Goal: Obtain resource: Download file/media

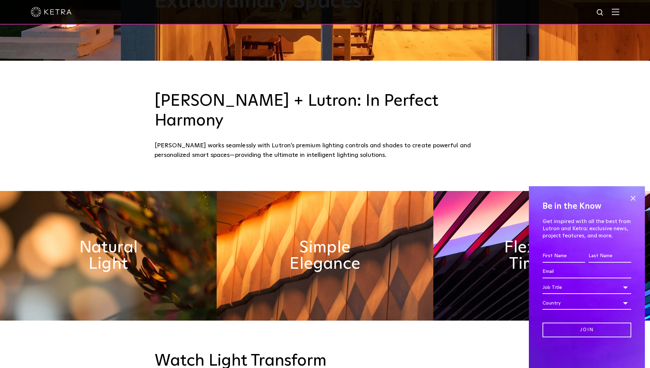
scroll to position [275, 0]
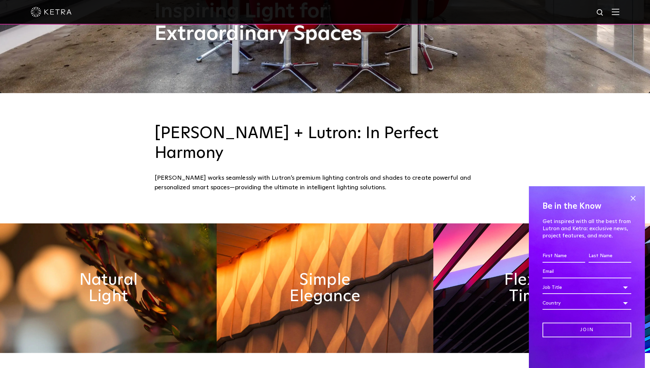
click at [620, 13] on img at bounding box center [616, 12] width 8 height 6
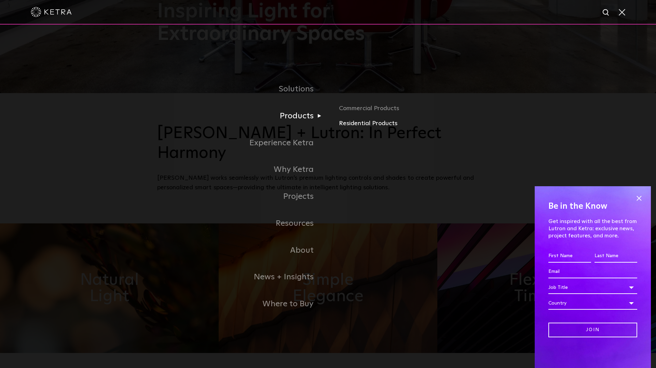
click at [356, 125] on link "Residential Products" at bounding box center [419, 124] width 160 height 10
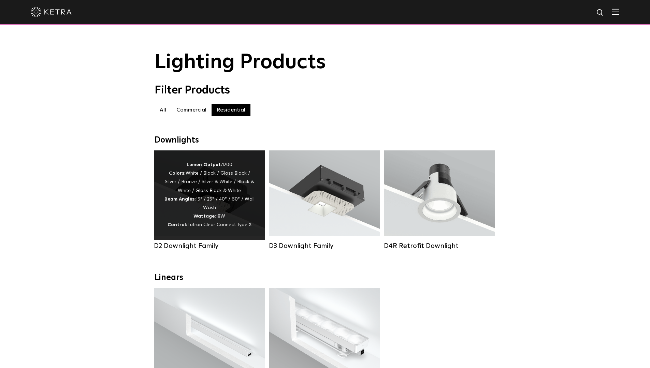
click at [165, 196] on div "Lumen Output: 1200 Colors: White / Black / Gloss Black / Silver / Bronze / Silv…" at bounding box center [209, 195] width 90 height 69
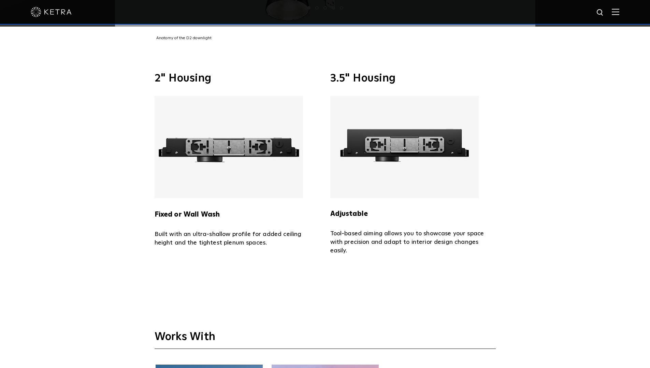
scroll to position [1571, 0]
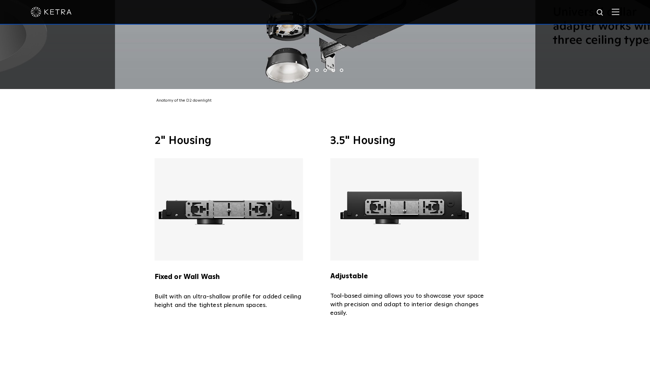
click at [233, 201] on img at bounding box center [229, 209] width 149 height 102
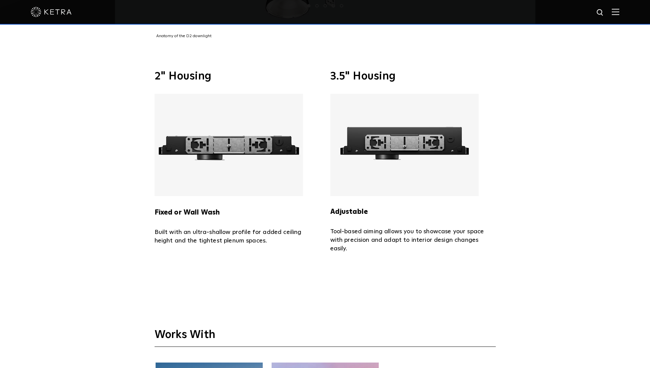
scroll to position [1639, 0]
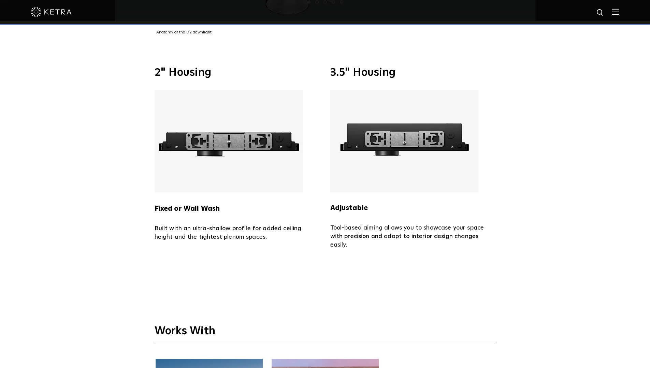
click at [225, 125] on img at bounding box center [229, 141] width 149 height 102
click at [197, 206] on div "Fixed or Wall Wash Built with an ultra-shallow profile for added ceiling height…" at bounding box center [238, 166] width 166 height 152
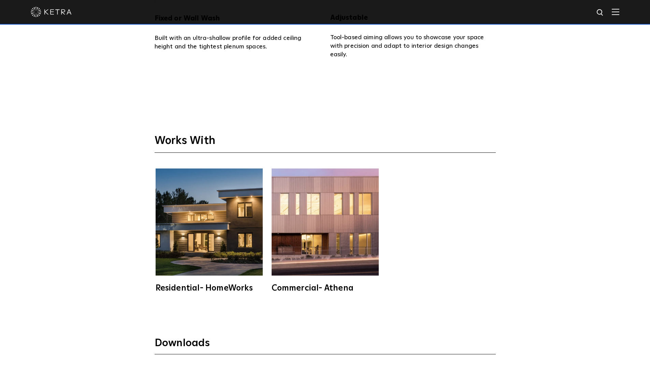
scroll to position [1946, 0]
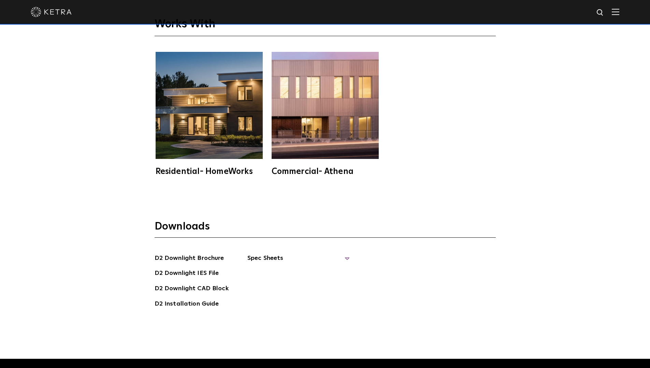
click at [259, 254] on span "Spec Sheets" at bounding box center [299, 261] width 102 height 15
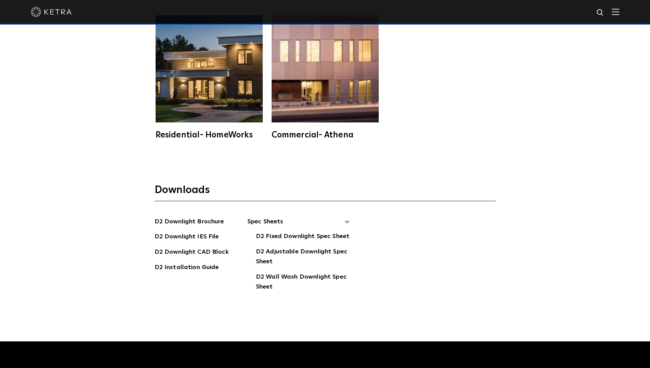
scroll to position [2014, 0]
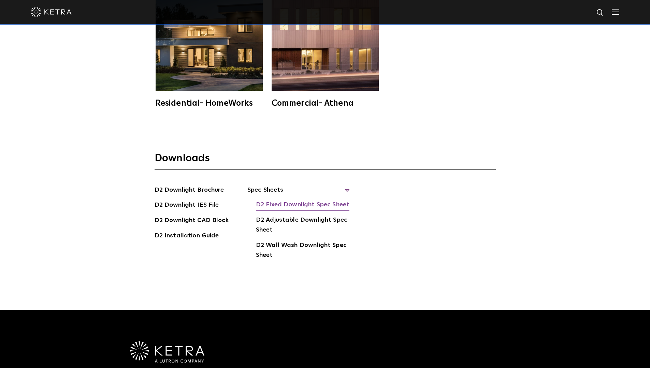
click at [295, 200] on link "D2 Fixed Downlight Spec Sheet" at bounding box center [303, 205] width 94 height 11
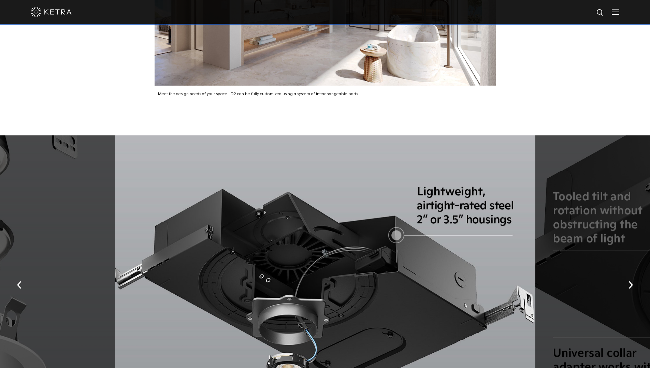
scroll to position [990, 0]
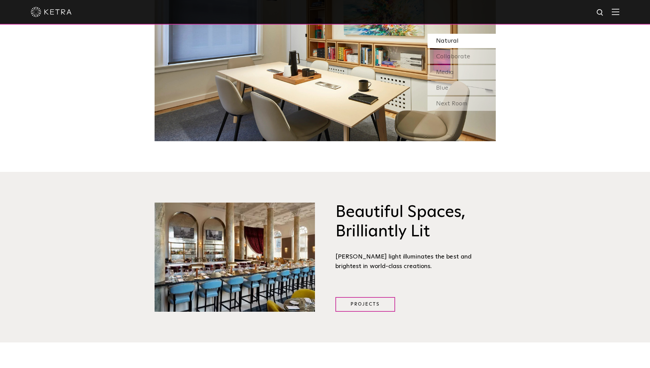
scroll to position [651, 0]
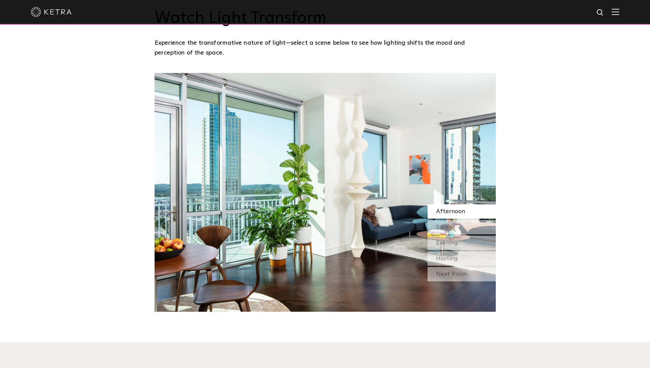
click at [620, 11] on img at bounding box center [616, 12] width 8 height 6
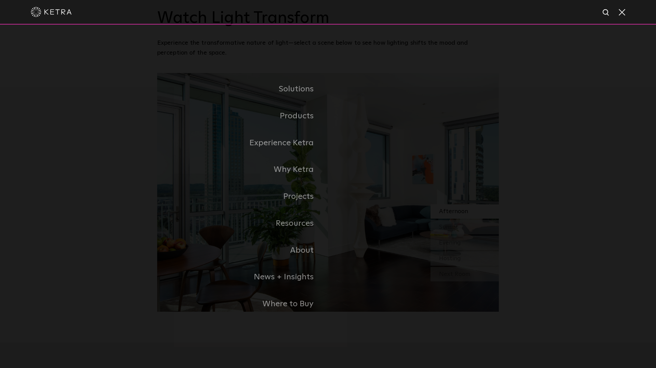
click at [0, 0] on link "Residential" at bounding box center [0, 0] width 0 height 0
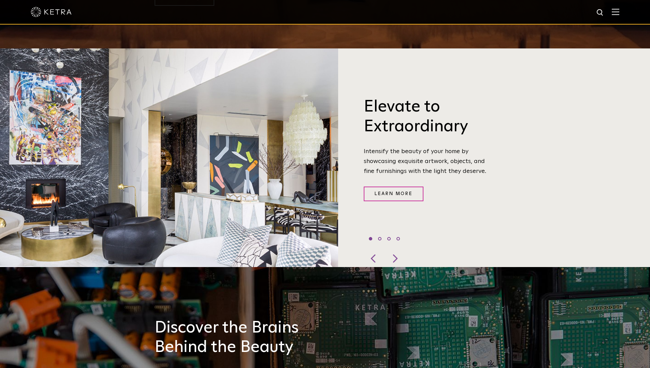
scroll to position [171, 0]
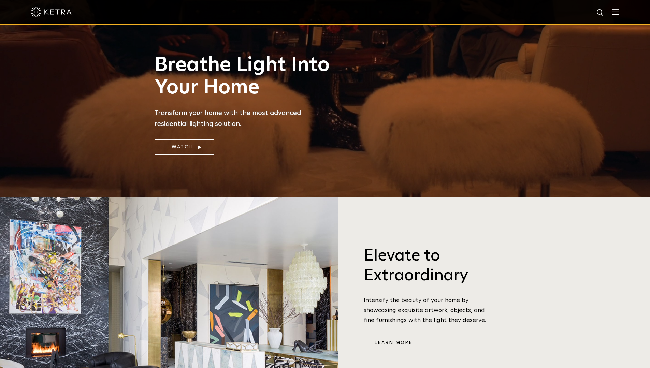
click at [620, 15] on img at bounding box center [616, 12] width 8 height 6
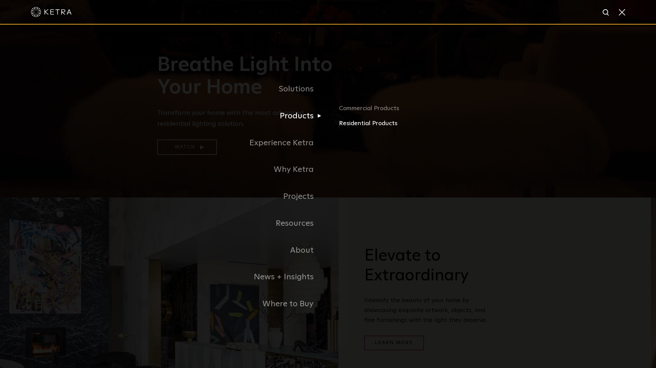
click at [362, 125] on link "Residential Products" at bounding box center [419, 124] width 160 height 10
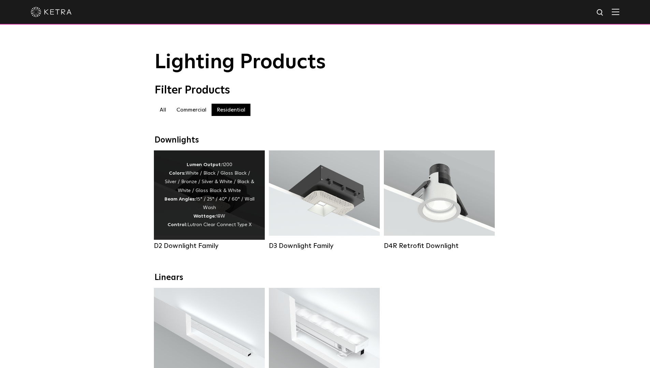
click at [222, 209] on div "Lumen Output: 1200 Colors: White / Black / Gloss Black / Silver / Bronze / Silv…" at bounding box center [209, 195] width 90 height 69
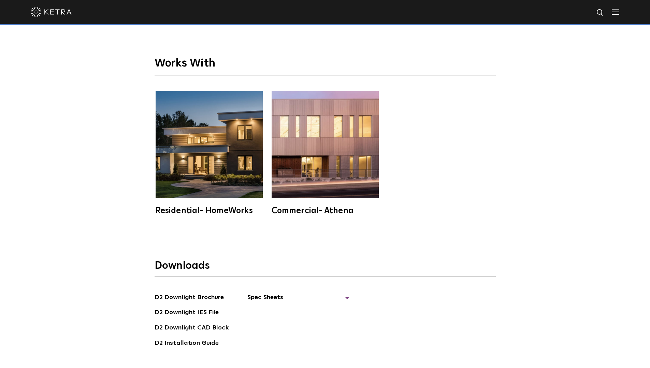
scroll to position [2083, 0]
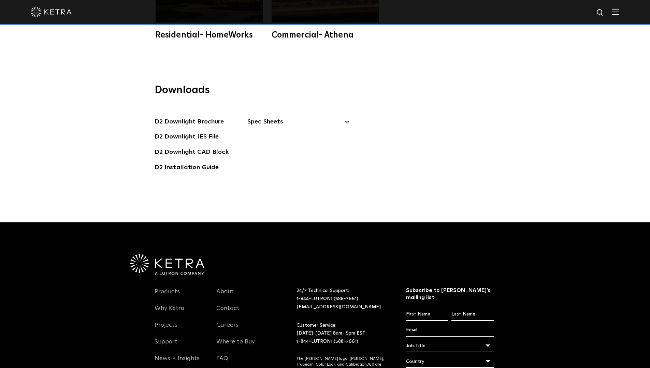
click at [257, 117] on span "Spec Sheets" at bounding box center [299, 124] width 102 height 15
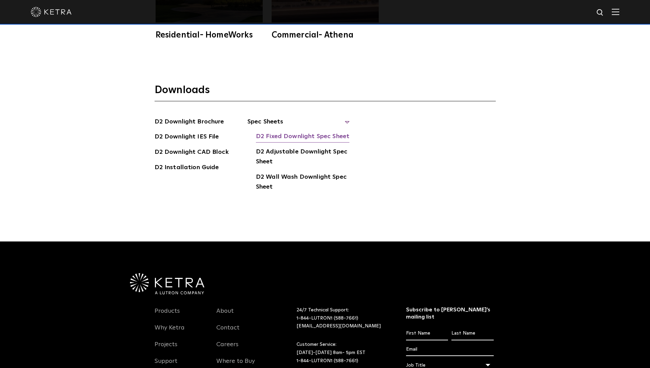
click at [266, 132] on link "D2 Fixed Downlight Spec Sheet" at bounding box center [303, 137] width 94 height 11
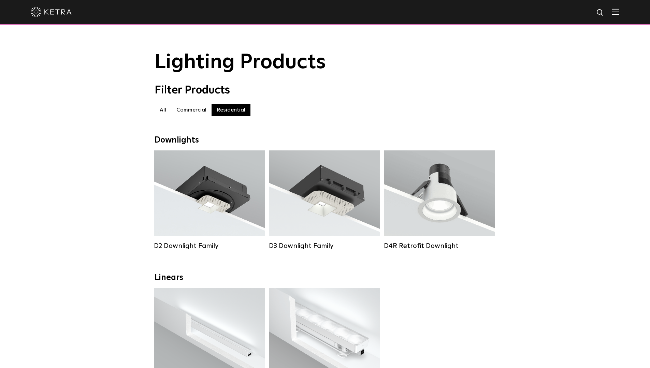
click at [627, 16] on div at bounding box center [325, 12] width 650 height 25
click at [618, 12] on img at bounding box center [616, 12] width 8 height 6
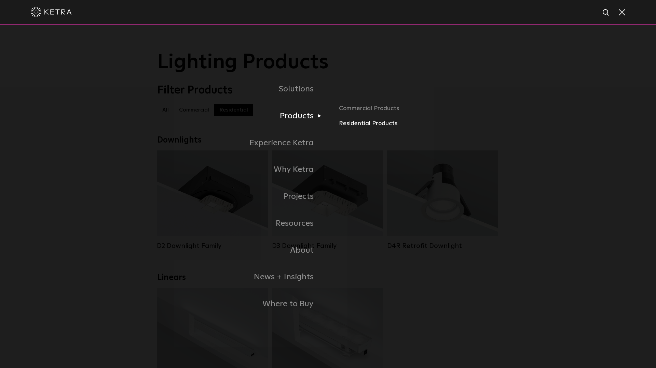
click at [355, 125] on link "Residential Products" at bounding box center [419, 124] width 160 height 10
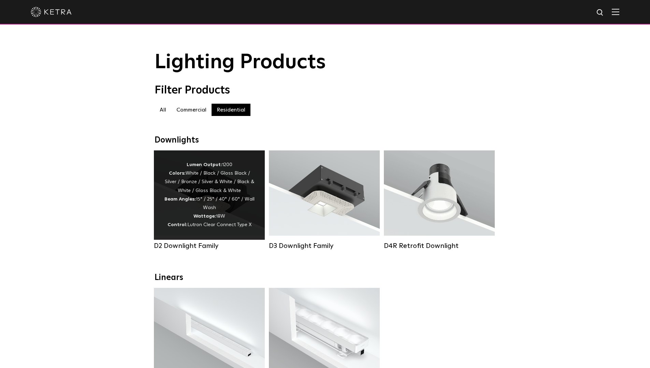
click at [209, 219] on strong "Wattage:" at bounding box center [205, 216] width 23 height 5
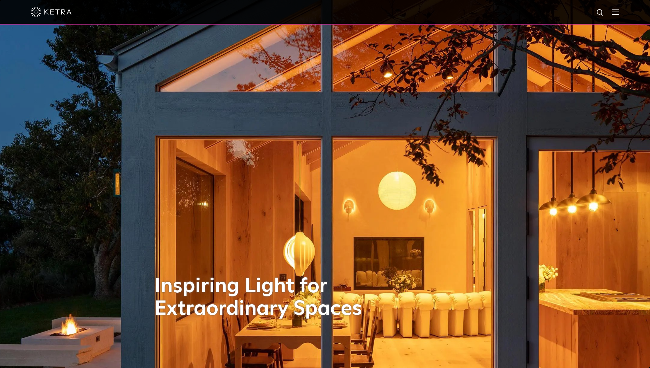
click at [620, 14] on img at bounding box center [616, 12] width 8 height 6
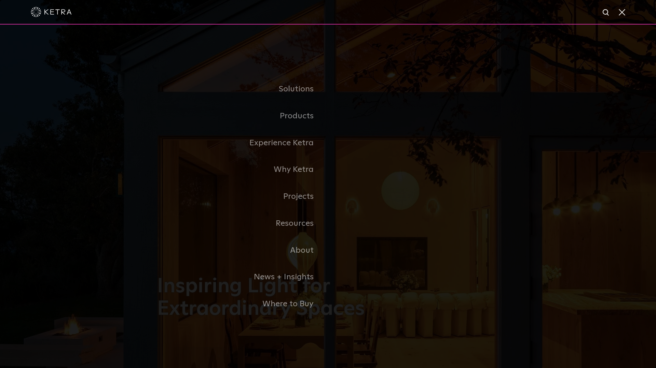
click at [626, 15] on div at bounding box center [328, 12] width 656 height 25
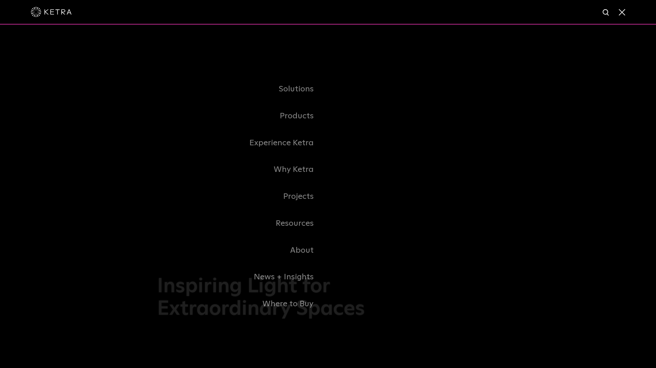
click at [624, 15] on span at bounding box center [621, 12] width 8 height 7
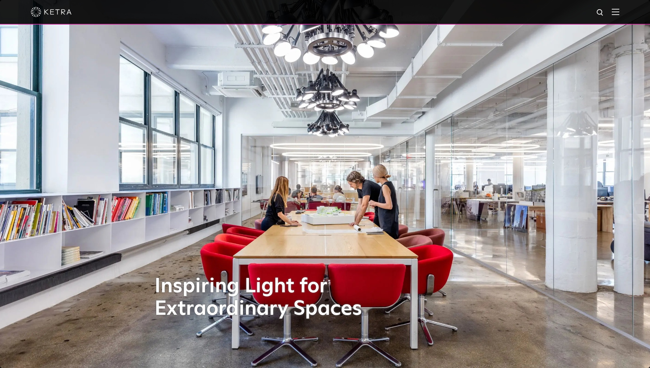
click at [620, 15] on img at bounding box center [616, 12] width 8 height 6
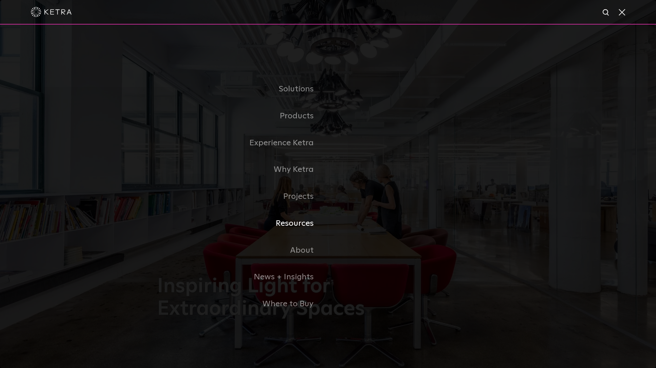
click at [302, 224] on link "Resources" at bounding box center [242, 223] width 171 height 27
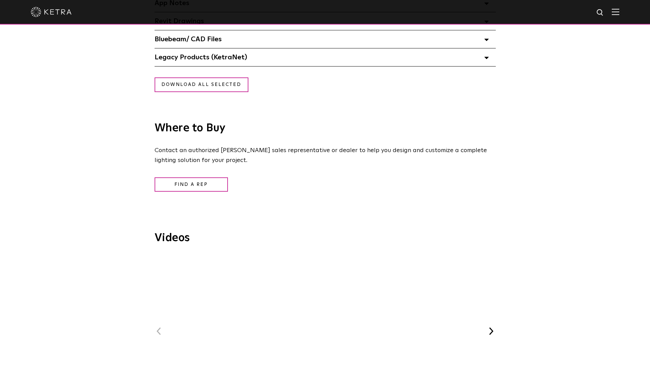
scroll to position [410, 0]
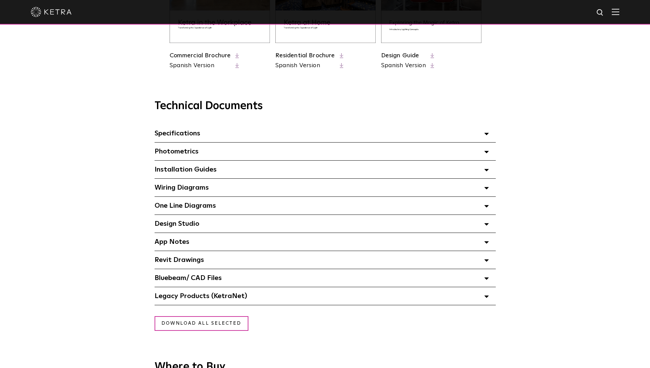
click at [180, 135] on span "Specifications Select checkboxes to use the bulk download option below" at bounding box center [178, 133] width 46 height 7
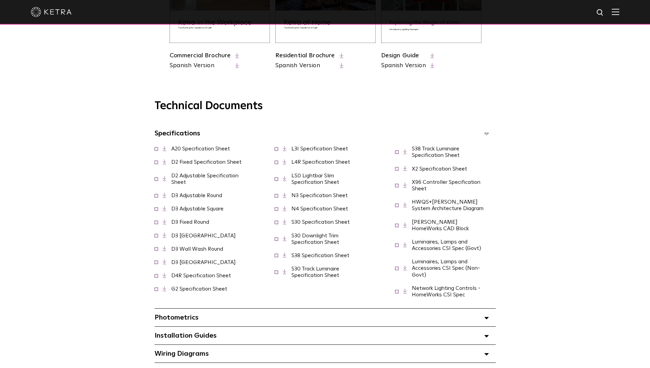
click at [157, 197] on span at bounding box center [156, 195] width 3 height 3
click at [156, 226] on span "D3 Fixed Round" at bounding box center [186, 222] width 63 height 6
click at [157, 223] on span at bounding box center [156, 221] width 3 height 3
click at [155, 197] on span at bounding box center [156, 195] width 3 height 3
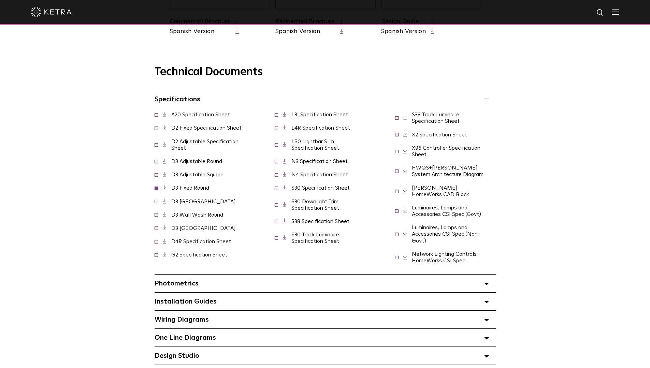
click at [193, 191] on link "D3 Fixed Round" at bounding box center [190, 187] width 38 height 5
